Goal: Task Accomplishment & Management: Manage account settings

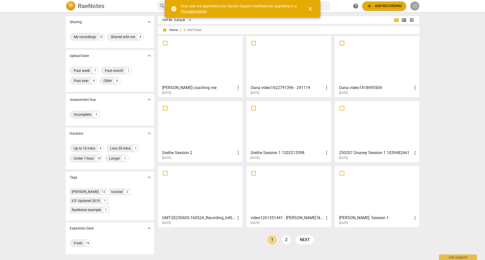
click at [414, 6] on div "IR" at bounding box center [414, 6] width 9 height 9
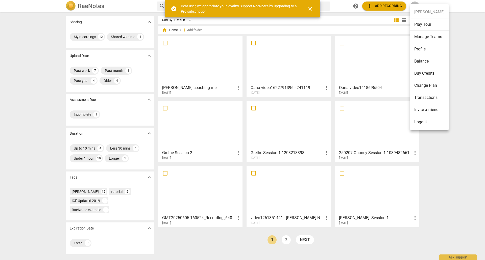
click at [418, 124] on li "Logout" at bounding box center [429, 122] width 38 height 12
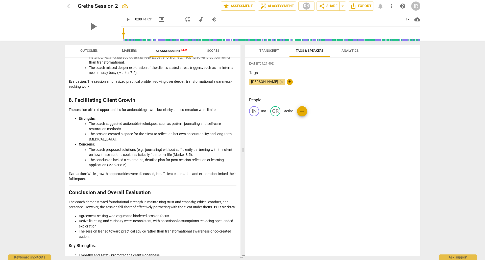
scroll to position [823, 0]
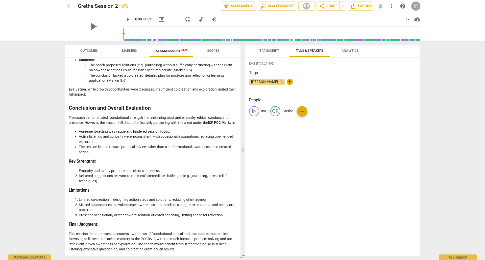
click at [416, 7] on div "IR" at bounding box center [415, 6] width 9 height 9
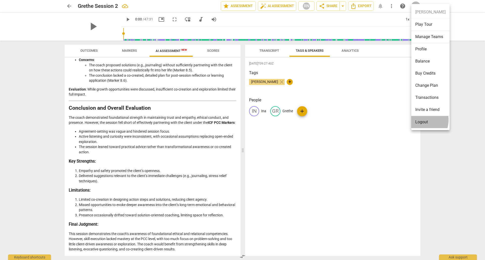
click at [419, 120] on li "Logout" at bounding box center [430, 122] width 38 height 12
